Goal: Information Seeking & Learning: Understand process/instructions

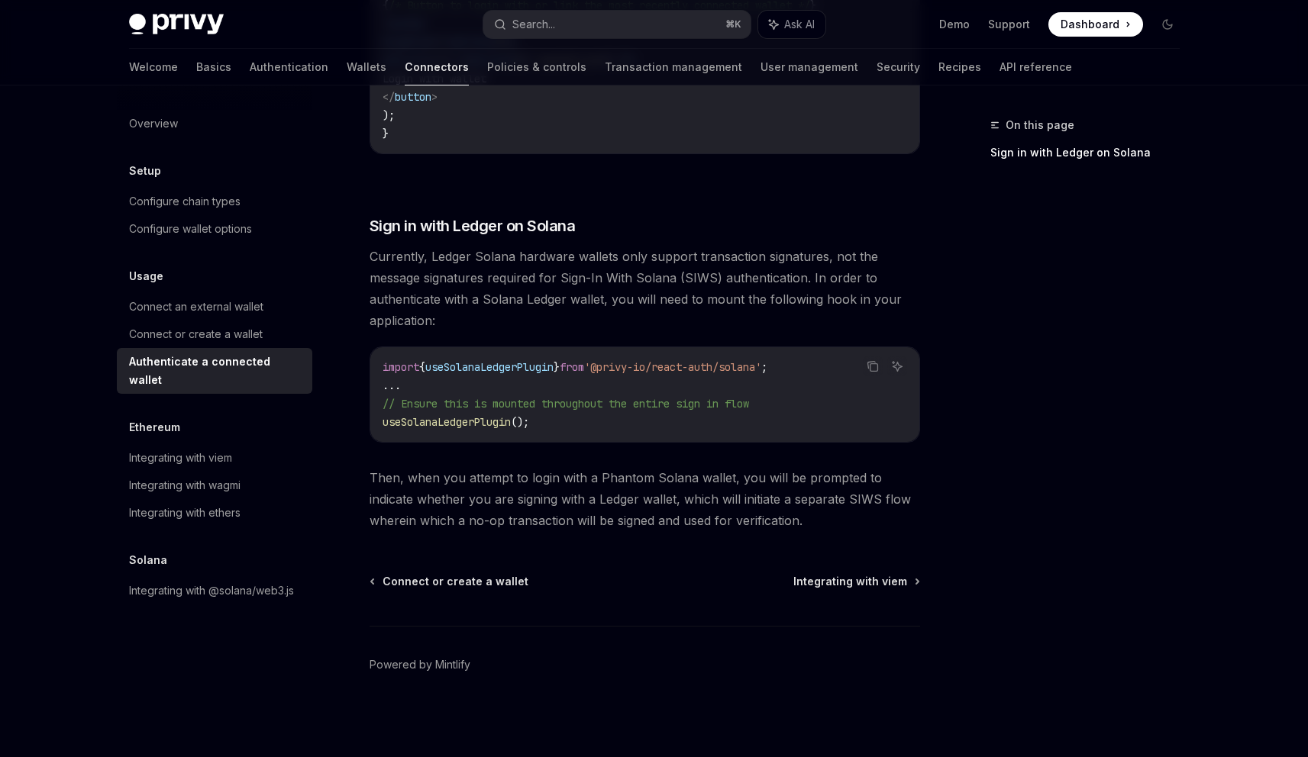
scroll to position [1209, 0]
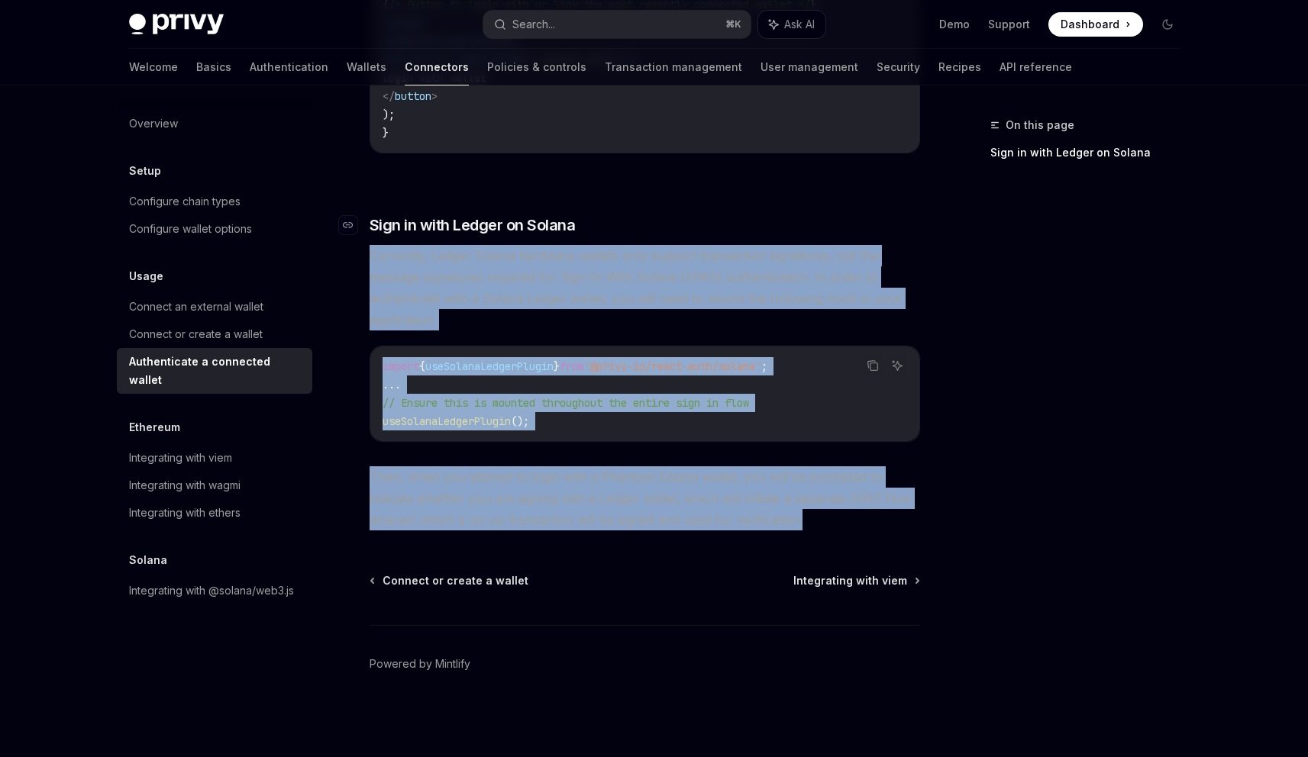
drag, startPoint x: 763, startPoint y: 516, endPoint x: 682, endPoint y: 217, distance: 310.2
copy div "Currently, Ledger Solana hardware wallets only support transaction signatures, …"
click at [680, 260] on span "Currently, Ledger Solana hardware wallets only support transaction signatures, …" at bounding box center [645, 288] width 550 height 86
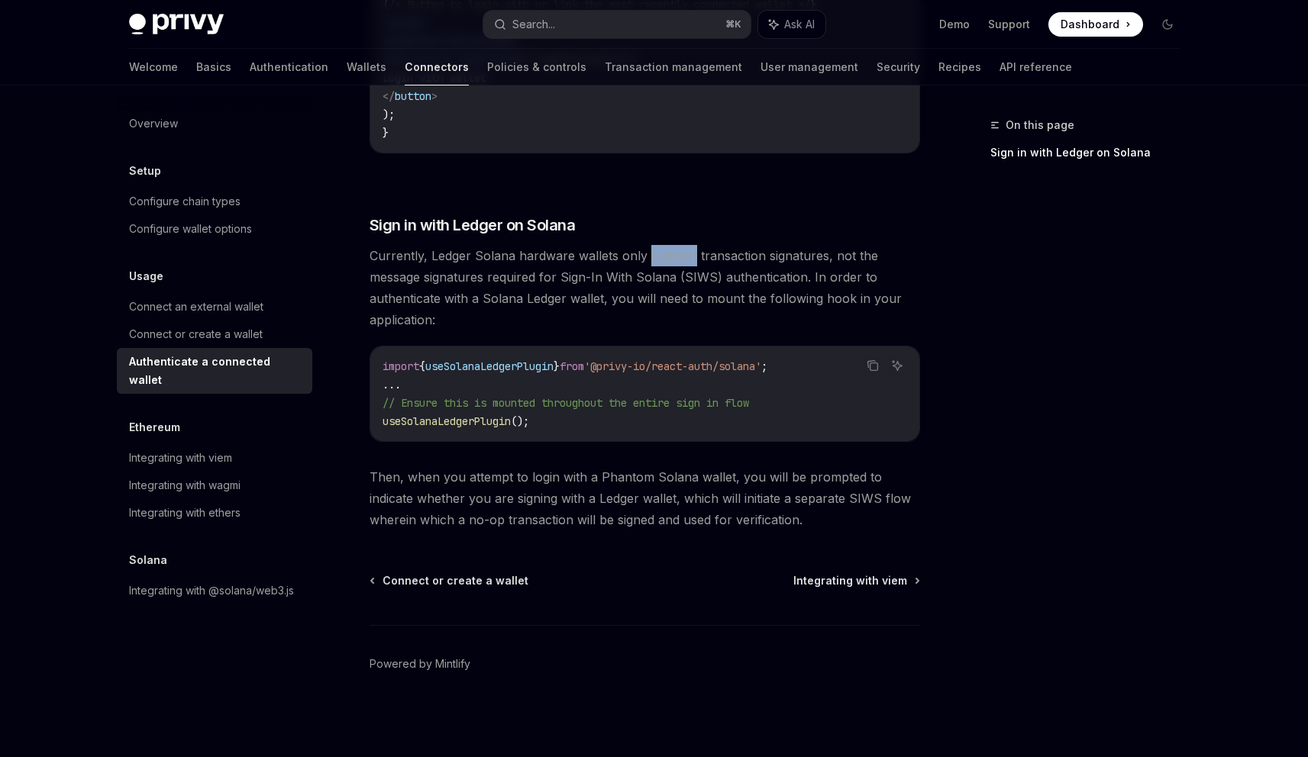
click at [680, 260] on span "Currently, Ledger Solana hardware wallets only support transaction signatures, …" at bounding box center [645, 288] width 550 height 86
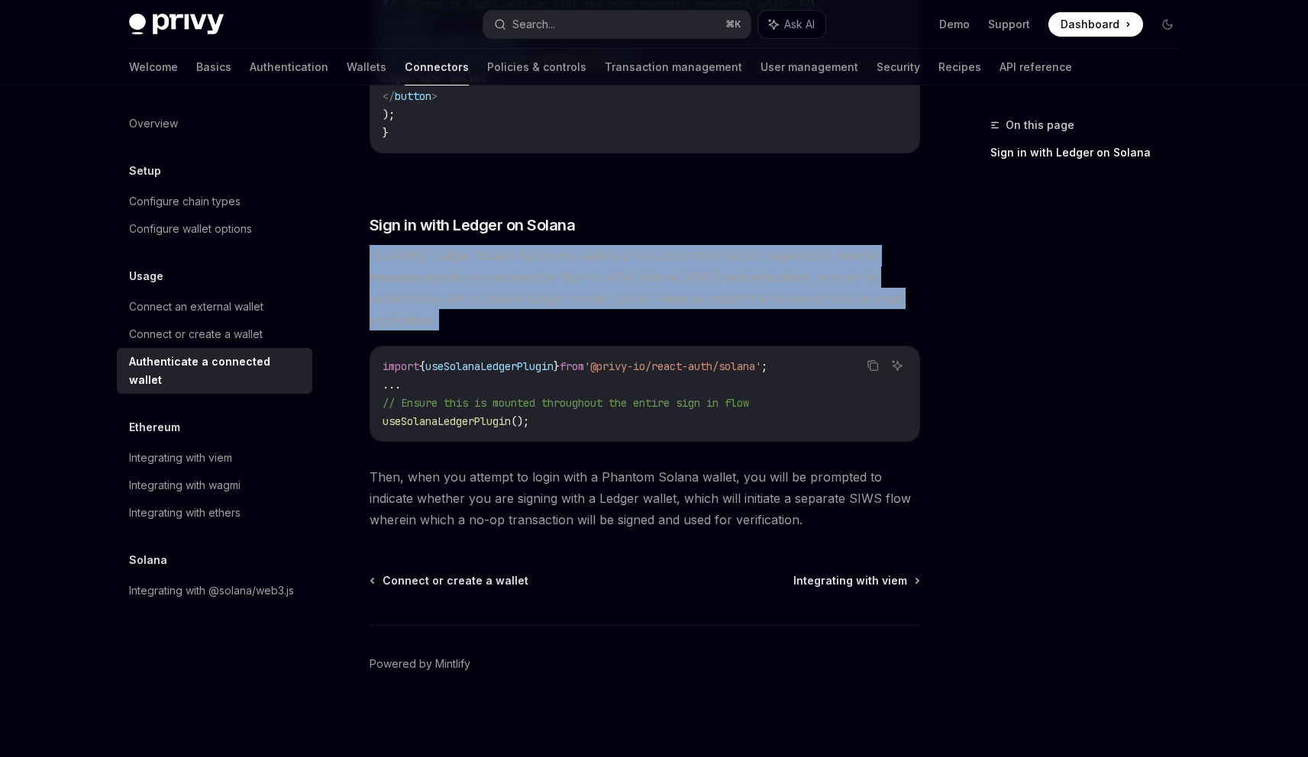
click at [680, 260] on span "Currently, Ledger Solana hardware wallets only support transaction signatures, …" at bounding box center [645, 288] width 550 height 86
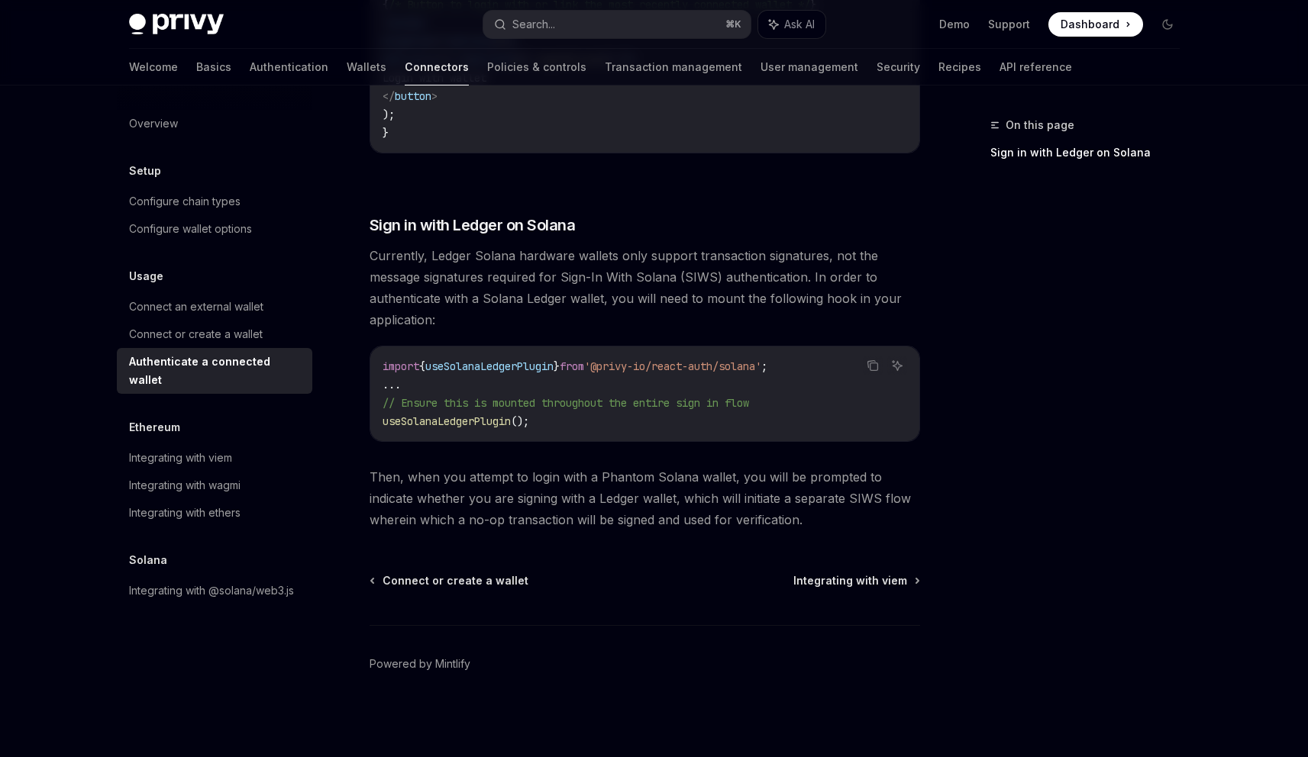
click at [703, 498] on span "Then, when you attempt to login with a Phantom Solana wallet, you will be promp…" at bounding box center [645, 498] width 550 height 64
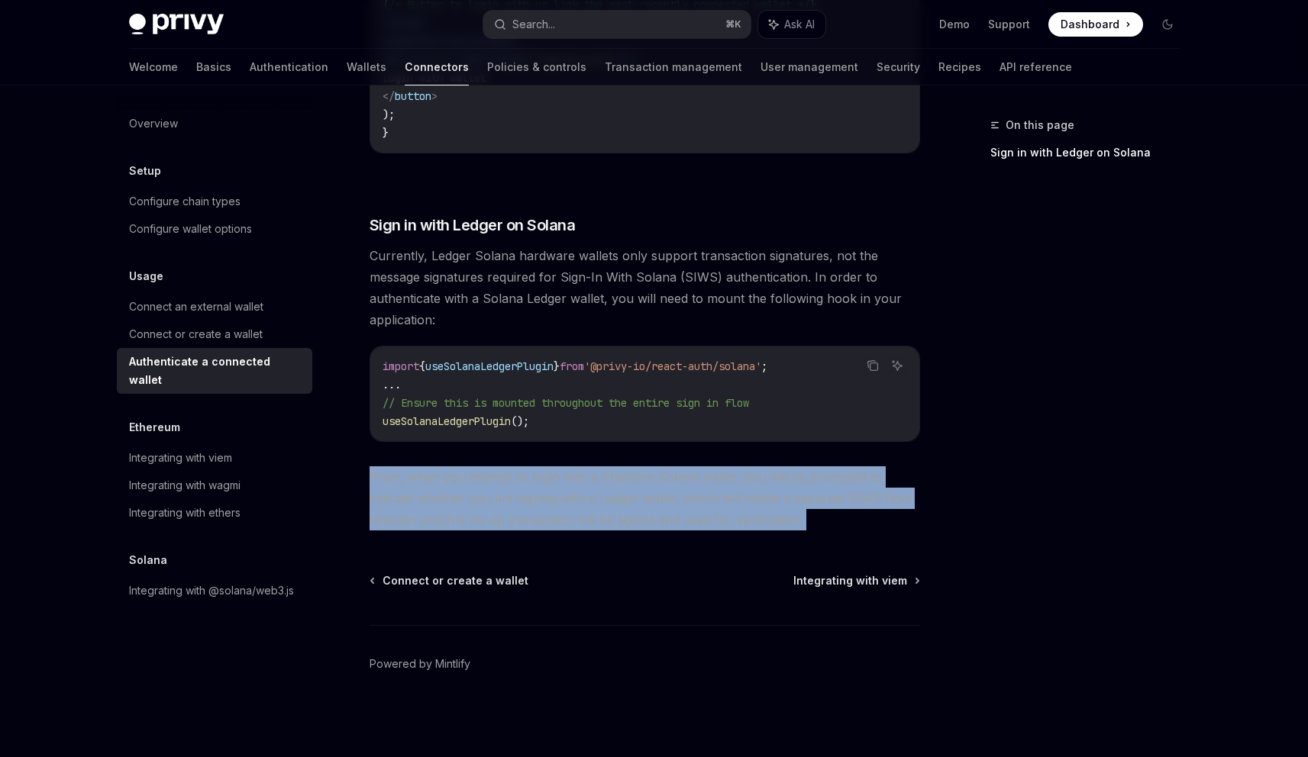
click at [703, 498] on span "Then, when you attempt to login with a Phantom Solana wallet, you will be promp…" at bounding box center [645, 498] width 550 height 64
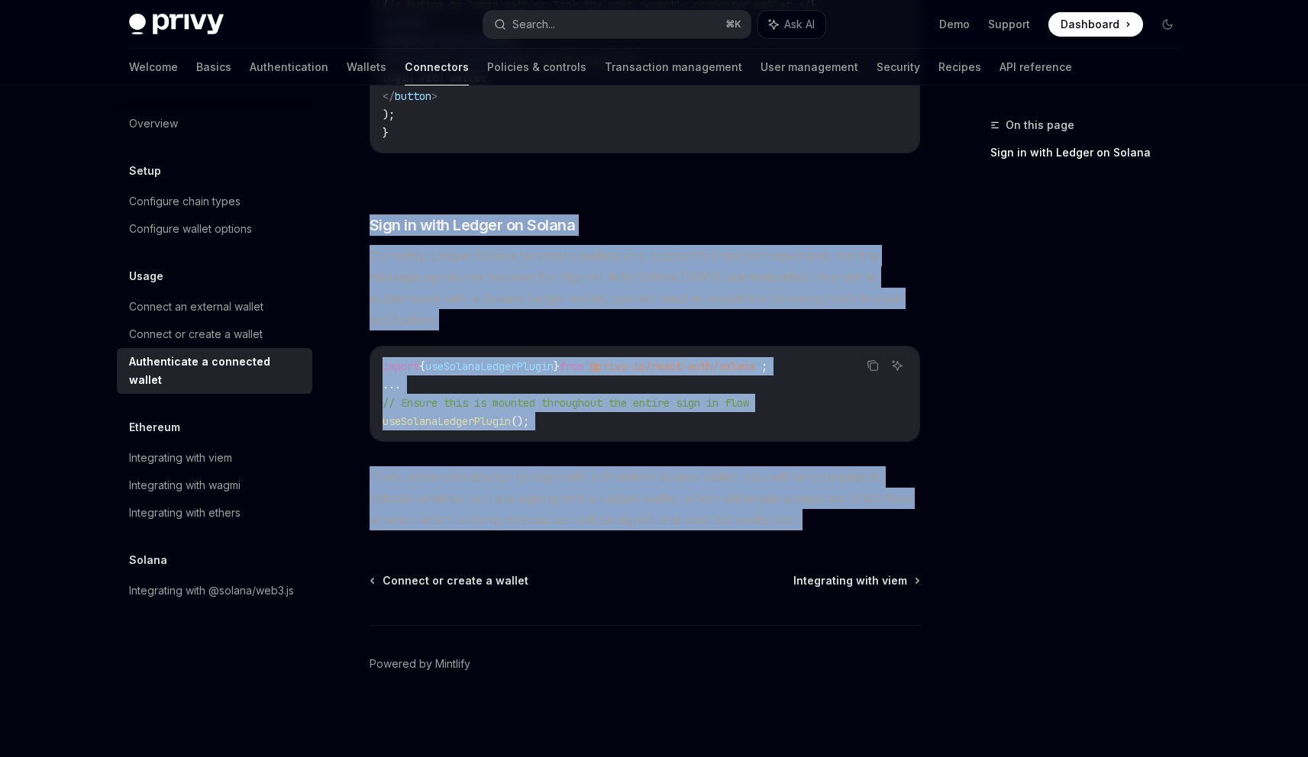
drag, startPoint x: 803, startPoint y: 520, endPoint x: 573, endPoint y: 201, distance: 393.7
copy div "Sign in with Ledger on Solana Currently, Ledger Solana hardware wallets only su…"
click at [570, 260] on span "Currently, Ledger Solana hardware wallets only support transaction signatures, …" at bounding box center [645, 288] width 550 height 86
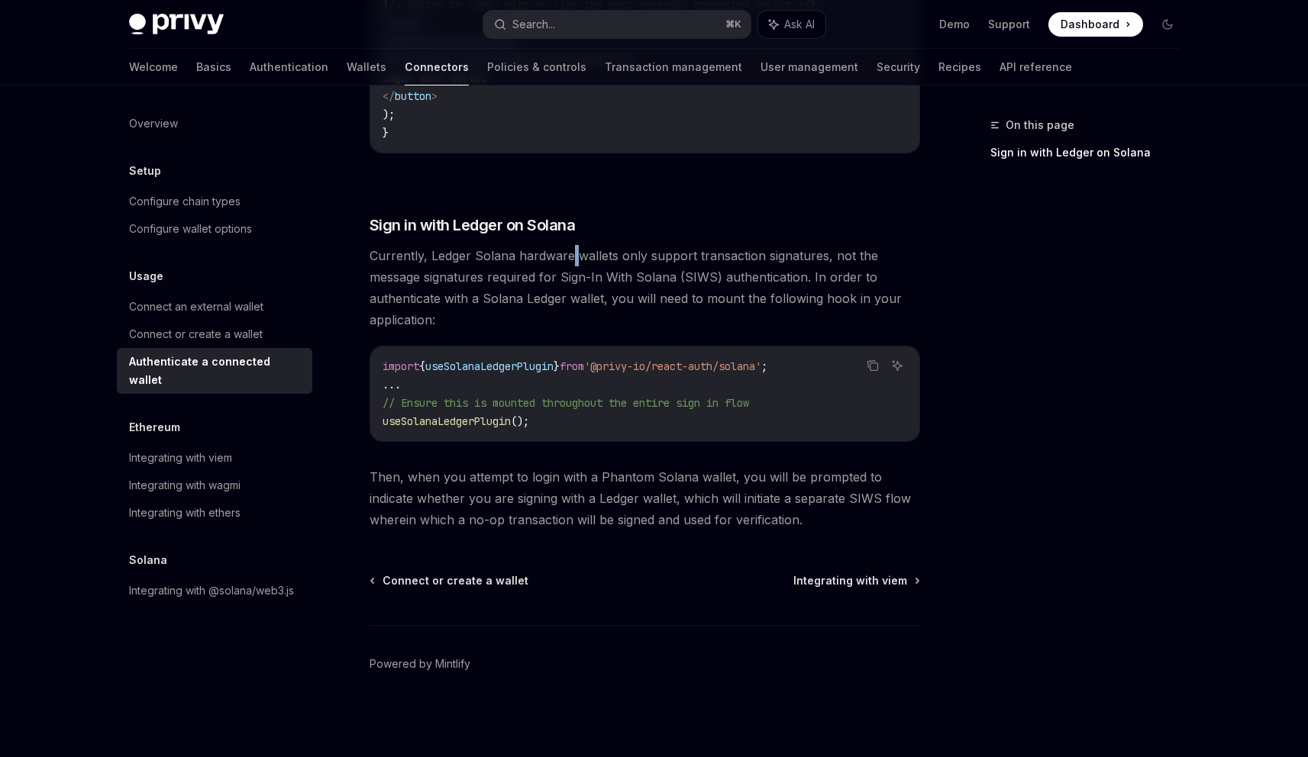
click at [570, 260] on span "Currently, Ledger Solana hardware wallets only support transaction signatures, …" at bounding box center [645, 288] width 550 height 86
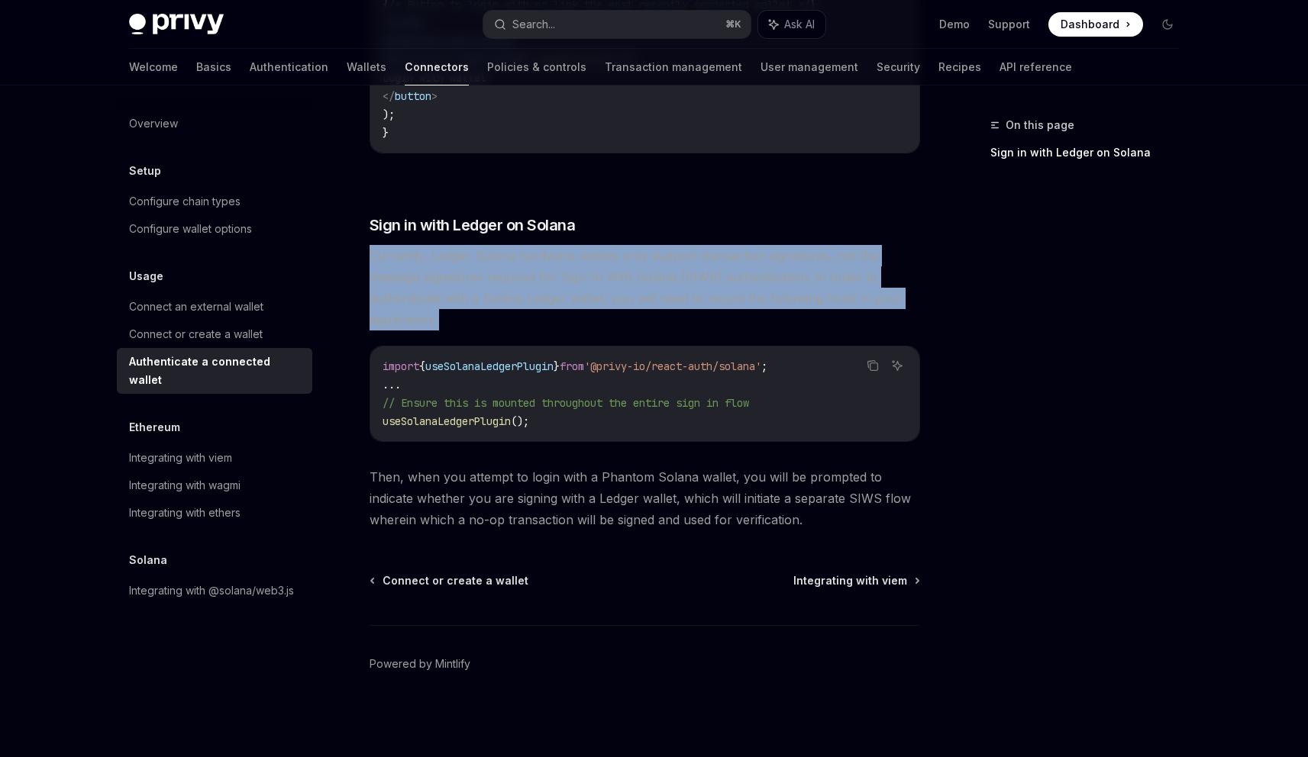
click at [570, 260] on span "Currently, Ledger Solana hardware wallets only support transaction signatures, …" at bounding box center [645, 288] width 550 height 86
click at [508, 267] on span "Currently, Ledger Solana hardware wallets only support transaction signatures, …" at bounding box center [645, 288] width 550 height 86
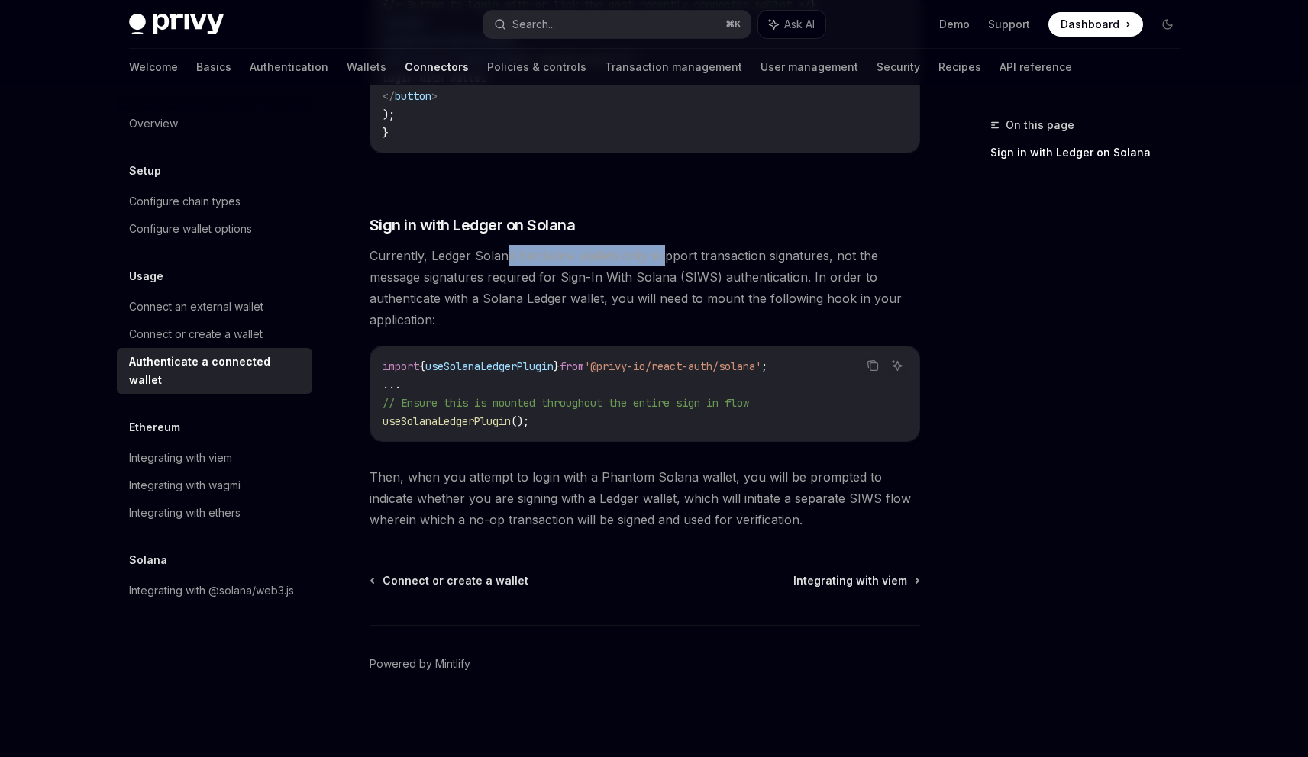
drag, startPoint x: 508, startPoint y: 257, endPoint x: 657, endPoint y: 255, distance: 148.9
click at [659, 255] on span "Currently, Ledger Solana hardware wallets only support transaction signatures, …" at bounding box center [645, 288] width 550 height 86
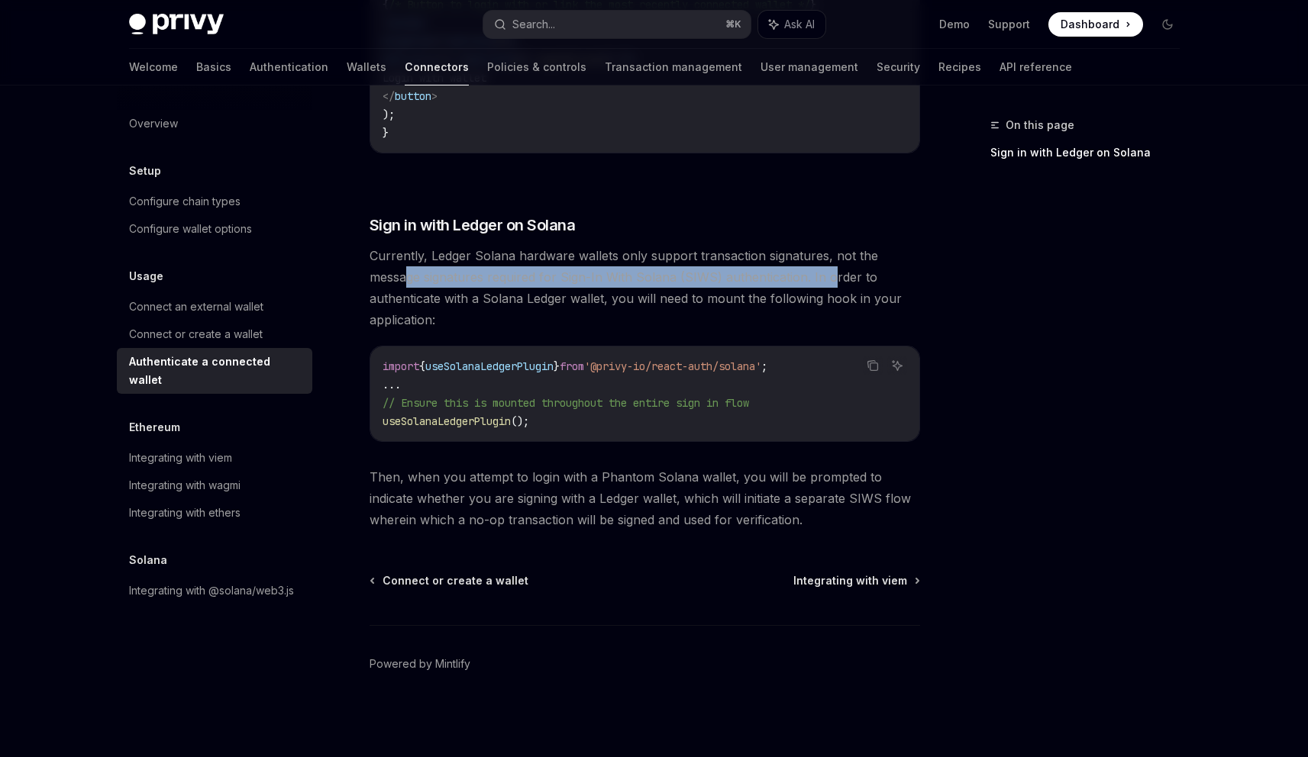
drag, startPoint x: 792, startPoint y: 272, endPoint x: 406, endPoint y: 282, distance: 385.7
click at [406, 282] on span "Currently, Ledger Solana hardware wallets only support transaction signatures, …" at bounding box center [645, 288] width 550 height 86
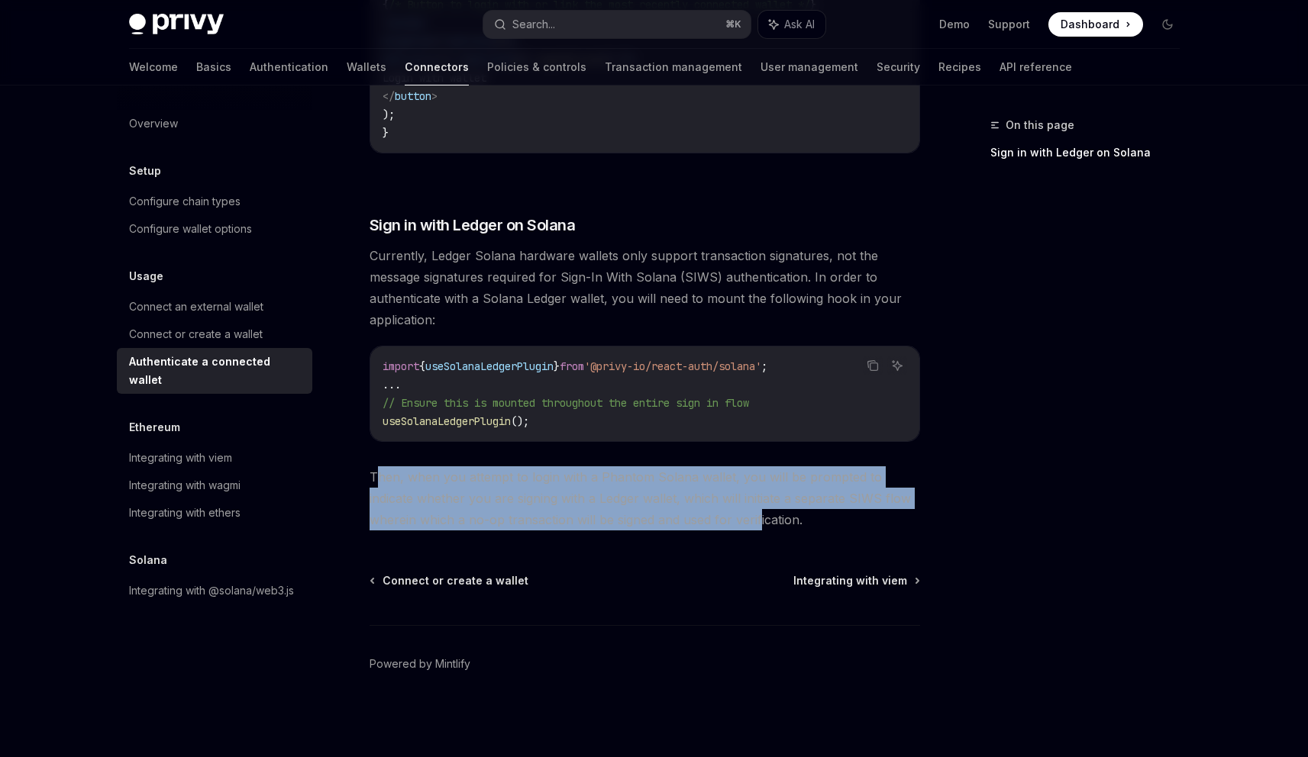
drag, startPoint x: 709, startPoint y: 529, endPoint x: 380, endPoint y: 477, distance: 333.1
click at [380, 477] on span "Then, when you attempt to login with a Phantom Solana wallet, you will be promp…" at bounding box center [645, 498] width 550 height 64
drag, startPoint x: 380, startPoint y: 477, endPoint x: 717, endPoint y: 524, distance: 339.9
click at [717, 524] on span "Then, when you attempt to login with a Phantom Solana wallet, you will be promp…" at bounding box center [645, 498] width 550 height 64
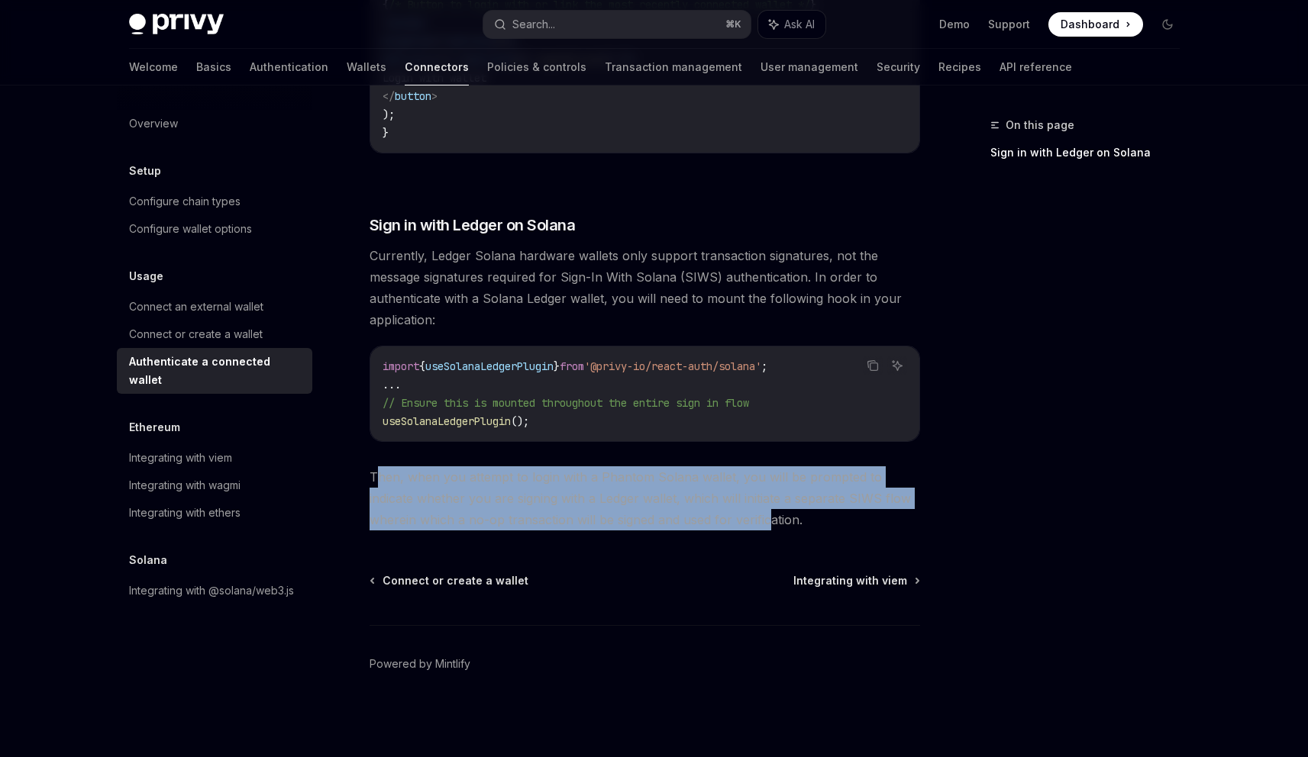
click at [717, 524] on span "Then, when you attempt to login with a Phantom Solana wallet, you will be promp…" at bounding box center [645, 498] width 550 height 64
